Goal: Information Seeking & Learning: Learn about a topic

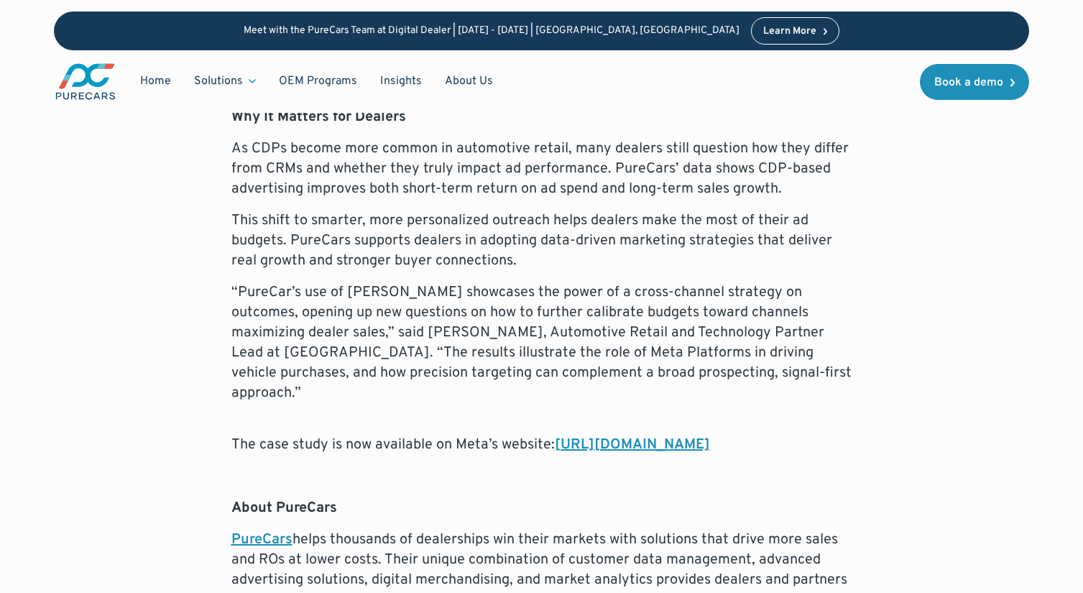
scroll to position [1484, 0]
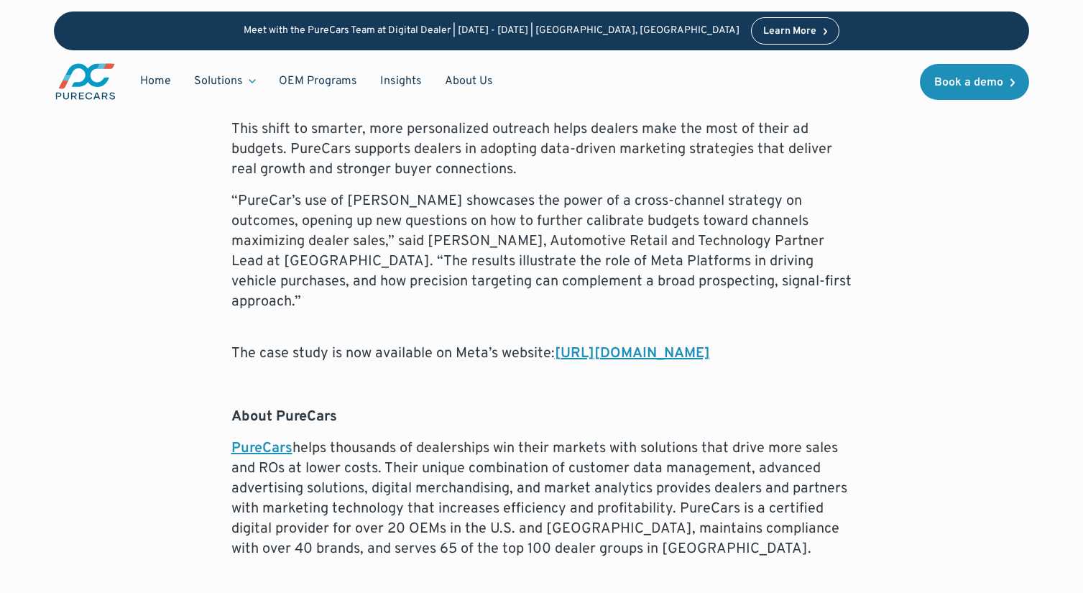
click at [555, 344] on link "[URL][DOMAIN_NAME]" at bounding box center [632, 353] width 155 height 19
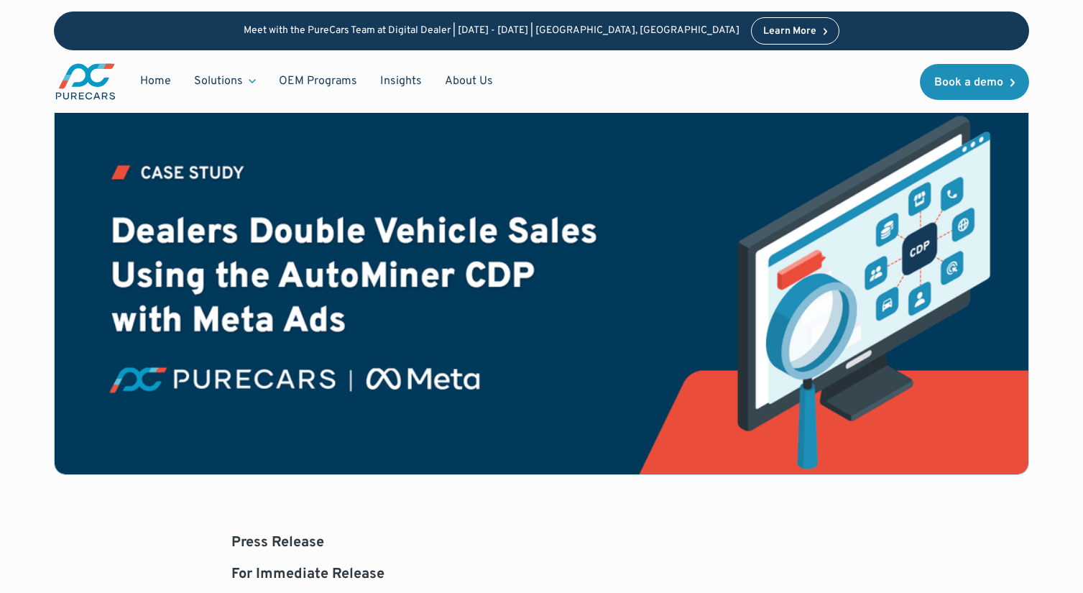
scroll to position [221, 0]
